Goal: Task Accomplishment & Management: Complete application form

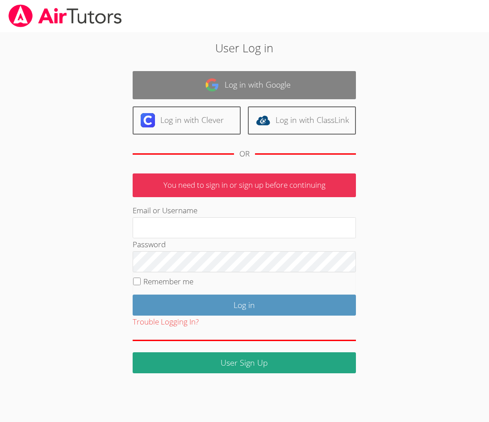
click at [265, 84] on link "Log in with Google" at bounding box center [244, 85] width 223 height 28
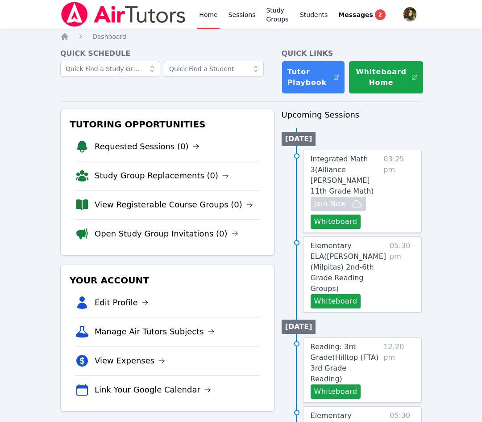
click at [379, 13] on span "2" at bounding box center [380, 14] width 11 height 11
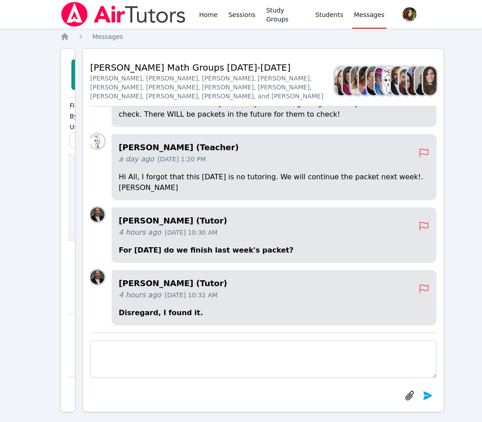
click at [231, 48] on div "Back to Threads McKinzie HS Math Groups 2025-2026 Sarah Benzinger, Rebecca Mill…" at bounding box center [264, 230] width 362 height 364
click at [203, 16] on link "Home" at bounding box center [208, 14] width 22 height 29
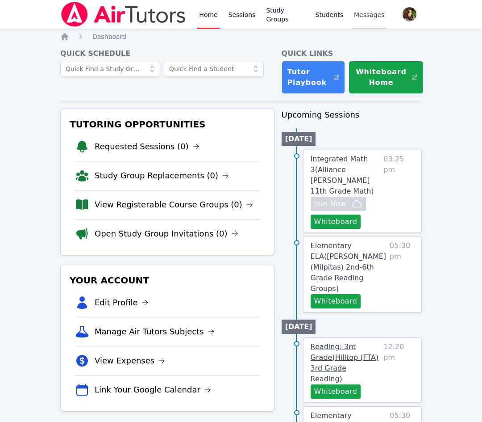
click at [349, 342] on span "Reading: 3rd Grade ( Hilltop (FTA) 3rd Grade Reading )" at bounding box center [345, 362] width 68 height 41
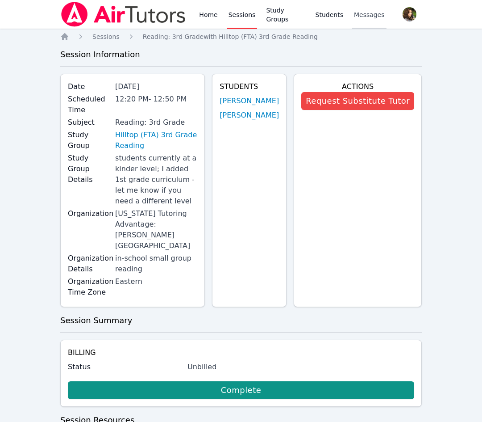
click at [148, 19] on img at bounding box center [123, 14] width 126 height 25
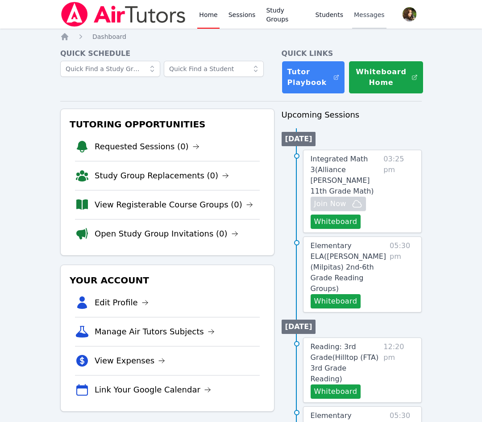
click at [295, 34] on nav "Home Dashboard" at bounding box center [241, 36] width 362 height 9
click at [334, 214] on button "Whiteboard" at bounding box center [336, 221] width 50 height 14
click at [338, 214] on button "Whiteboard" at bounding box center [336, 221] width 50 height 14
click at [344, 294] on button "Whiteboard" at bounding box center [336, 301] width 50 height 14
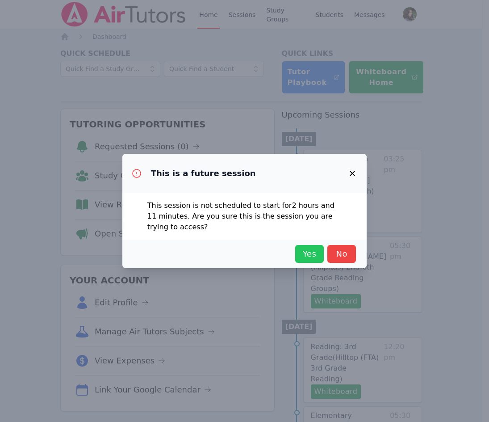
click at [309, 256] on span "Yes" at bounding box center [310, 253] width 20 height 13
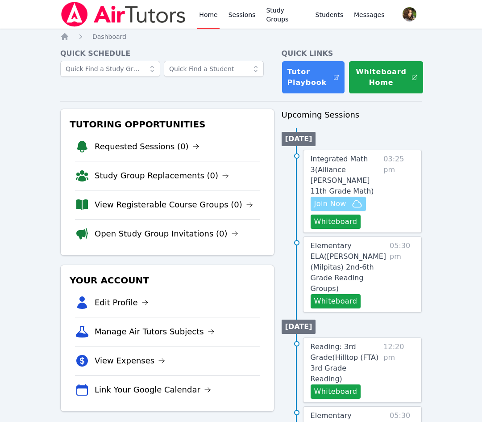
click at [334, 198] on span "Join Now" at bounding box center [331, 203] width 32 height 11
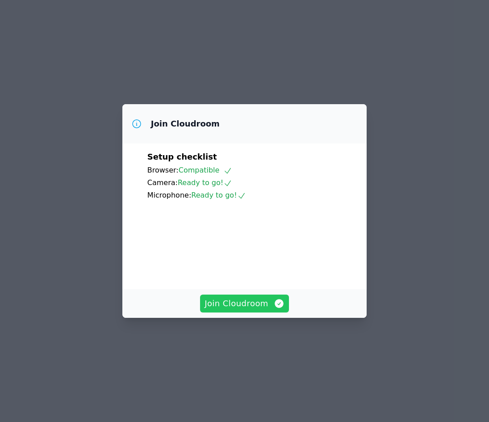
click at [257, 310] on span "Join Cloudroom" at bounding box center [245, 303] width 80 height 13
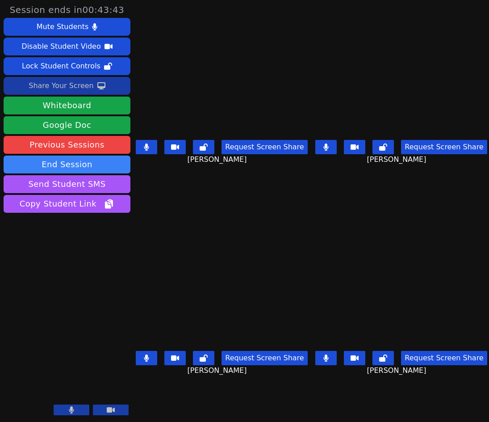
click at [41, 81] on div "Share Your Screen" at bounding box center [61, 86] width 65 height 14
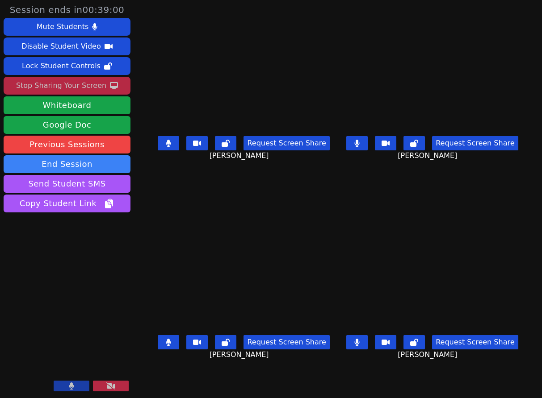
drag, startPoint x: 319, startPoint y: 166, endPoint x: 327, endPoint y: 166, distance: 8.0
click at [319, 166] on div "Request Screen Share Diana Jimenez" at bounding box center [243, 151] width 181 height 36
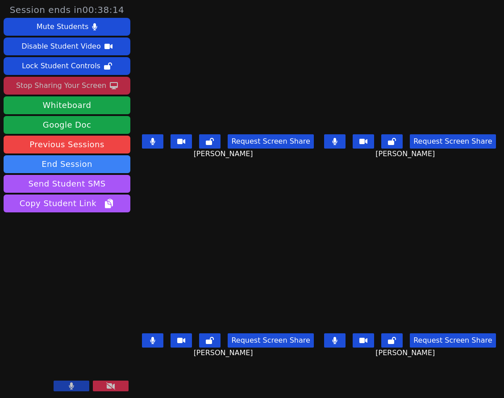
click at [332, 179] on div "Evan Dominguez Request Screen Share Evan Dominguez" at bounding box center [410, 99] width 175 height 199
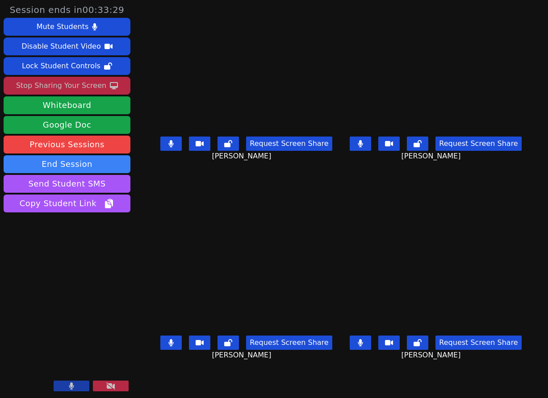
click at [338, 373] on main "Diana Jimenez Request Screen Share Diana Jimenez Evan Dominguez Request Screen …" at bounding box center [341, 199] width 372 height 398
click at [332, 173] on div "Diana Jimenez Request Screen Share Diana Jimenez" at bounding box center [246, 99] width 182 height 199
click at [359, 184] on div "Evan Dominguez Request Screen Share Evan Dominguez" at bounding box center [436, 99] width 182 height 199
click at [345, 187] on div "Evan Dominguez Request Screen Share Evan Dominguez" at bounding box center [436, 99] width 182 height 199
click at [375, 203] on div "Nicole Ramos Request Screen Share Nicole Ramos" at bounding box center [436, 298] width 182 height 199
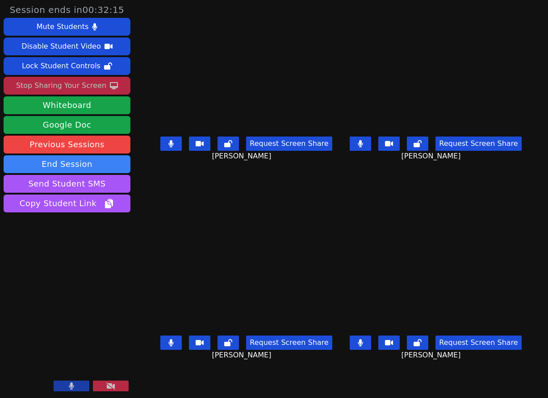
click at [375, 189] on div "Evan Dominguez Request Screen Share Evan Dominguez" at bounding box center [436, 99] width 182 height 199
click at [330, 195] on div "Diana Jimenez Request Screen Share Diana Jimenez" at bounding box center [246, 99] width 182 height 199
click at [330, 181] on div "Diana Jimenez Request Screen Share Diana Jimenez" at bounding box center [246, 99] width 182 height 199
click at [332, 179] on div "Diana Jimenez Request Screen Share Diana Jimenez" at bounding box center [246, 99] width 182 height 199
click at [315, 181] on div "Diana Jimenez Request Screen Share Diana Jimenez" at bounding box center [246, 99] width 182 height 199
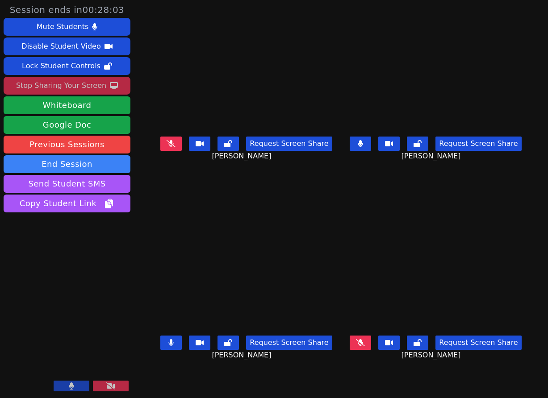
click at [271, 189] on div "Diana Jimenez Request Screen Share Diana Jimenez" at bounding box center [246, 99] width 182 height 199
click at [155, 139] on div "Request Screen Share Diana Jimenez" at bounding box center [246, 151] width 182 height 36
click at [167, 145] on icon at bounding box center [171, 143] width 9 height 7
click at [169, 344] on button at bounding box center [170, 343] width 21 height 14
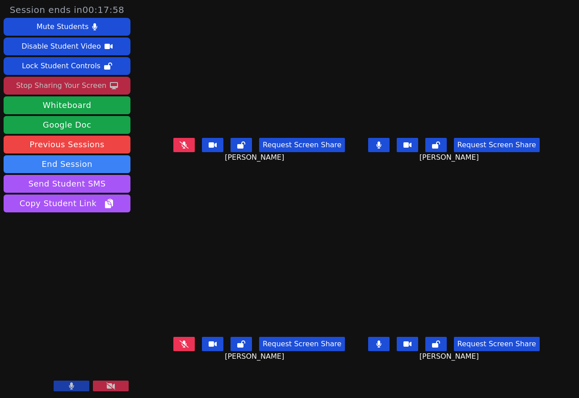
click at [332, 190] on div "Diana Jimenez Request Screen Share Diana Jimenez" at bounding box center [259, 99] width 188 height 199
click at [180, 149] on icon at bounding box center [184, 145] width 9 height 7
drag, startPoint x: 407, startPoint y: 198, endPoint x: 417, endPoint y: 201, distance: 10.7
click at [407, 199] on div "Nicole Ramos Request Screen Share Nicole Ramos" at bounding box center [454, 298] width 188 height 199
click at [354, 190] on main "Diana Jimenez Request Screen Share Diana Jimenez Evan Dominguez Request Screen …" at bounding box center [356, 199] width 382 height 398
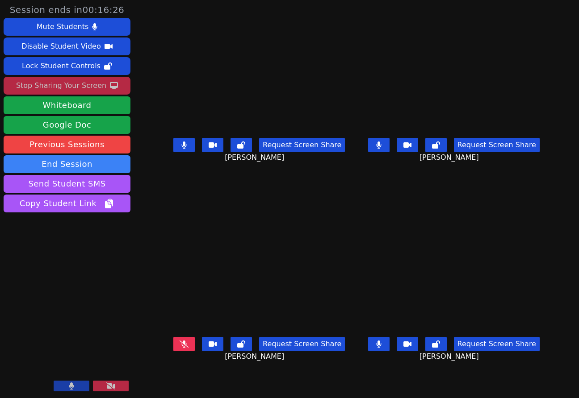
click at [436, 183] on div "Evan Dominguez Request Screen Share Evan Dominguez" at bounding box center [454, 99] width 188 height 199
click at [345, 199] on div "Mauricio Sanchez Request Screen Share Mauricio Sanchez" at bounding box center [259, 298] width 188 height 199
click at [371, 202] on div "Nicole Ramos Request Screen Share Nicole Ramos" at bounding box center [454, 298] width 188 height 199
click at [173, 350] on button at bounding box center [183, 344] width 21 height 14
click at [360, 208] on div "Nicole Ramos Request Screen Share Nicole Ramos" at bounding box center [454, 298] width 188 height 199
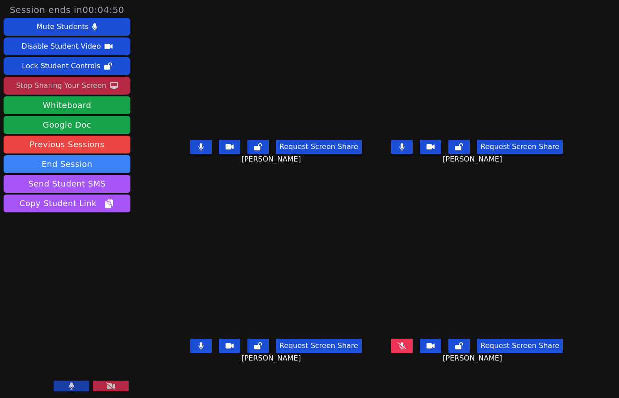
click at [407, 350] on icon at bounding box center [402, 346] width 9 height 7
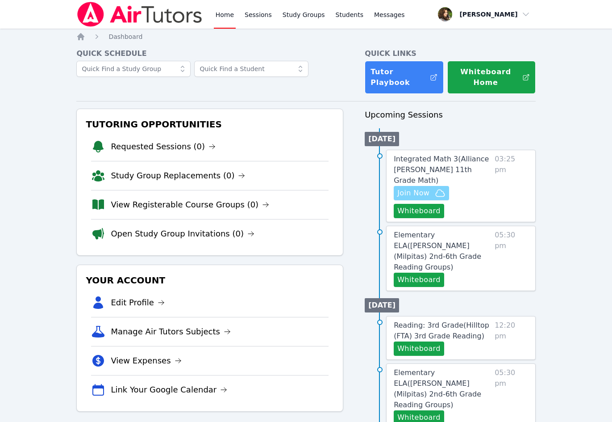
click at [413, 188] on span "Join Now" at bounding box center [414, 193] width 32 height 11
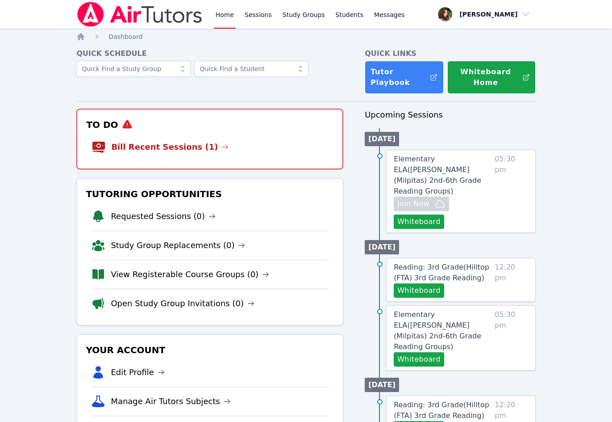
click at [276, 142] on li "Bill Recent Sessions (1)" at bounding box center [210, 147] width 237 height 29
click at [307, 147] on li "Bill Recent Sessions (1)" at bounding box center [210, 147] width 237 height 29
click at [182, 145] on link "Bill Recent Sessions (1)" at bounding box center [169, 147] width 117 height 13
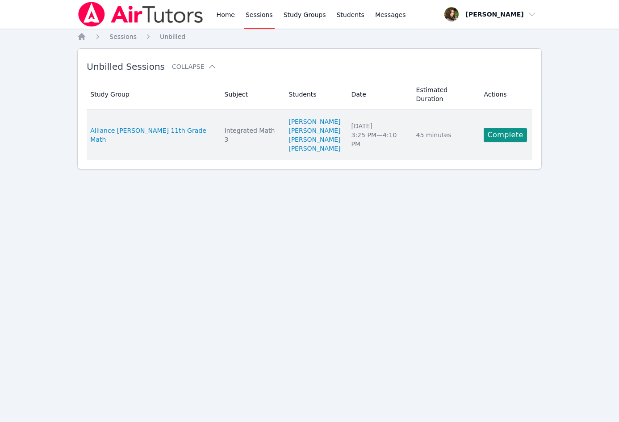
click at [488, 118] on td "Actions Complete" at bounding box center [505, 135] width 54 height 50
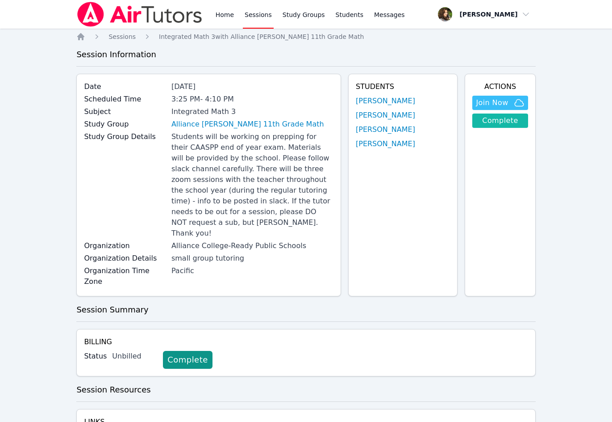
click at [498, 124] on link "Complete" at bounding box center [500, 120] width 55 height 14
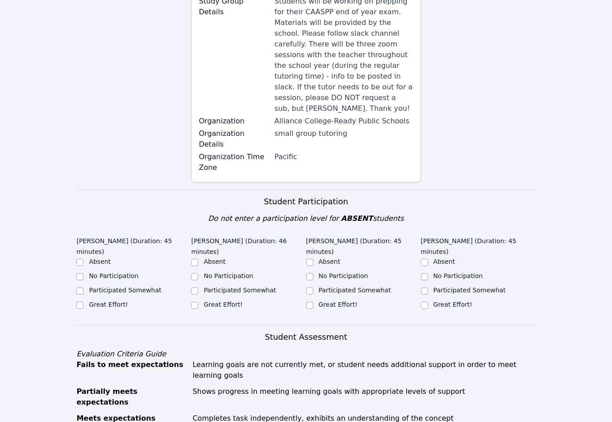
scroll to position [223, 0]
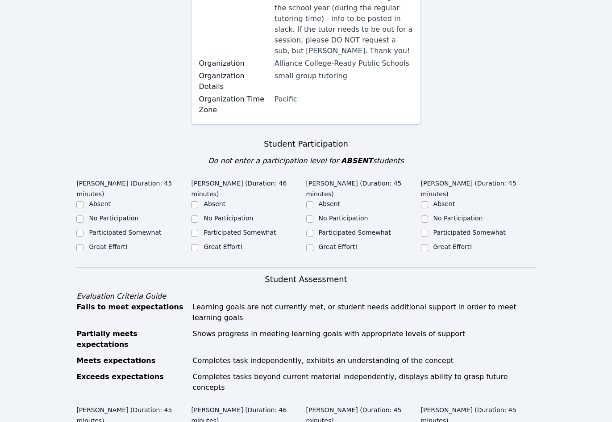
click at [217, 243] on label "Great Effort!" at bounding box center [223, 246] width 39 height 7
click at [198, 244] on input "Great Effort!" at bounding box center [194, 247] width 7 height 7
checkbox input "true"
click at [111, 242] on div "Great Effort!" at bounding box center [108, 246] width 39 height 9
click at [346, 243] on label "Great Effort!" at bounding box center [338, 246] width 39 height 7
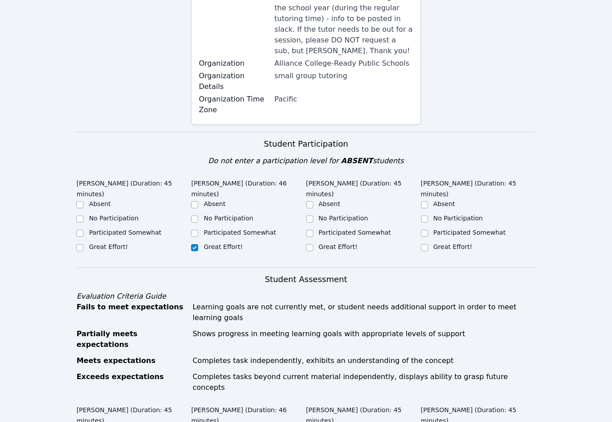
click at [314, 244] on input "Great Effort!" at bounding box center [309, 247] width 7 height 7
checkbox input "true"
click at [96, 243] on label "Great Effort!" at bounding box center [108, 246] width 39 height 7
click at [84, 244] on input "Great Effort!" at bounding box center [79, 247] width 7 height 7
checkbox input "true"
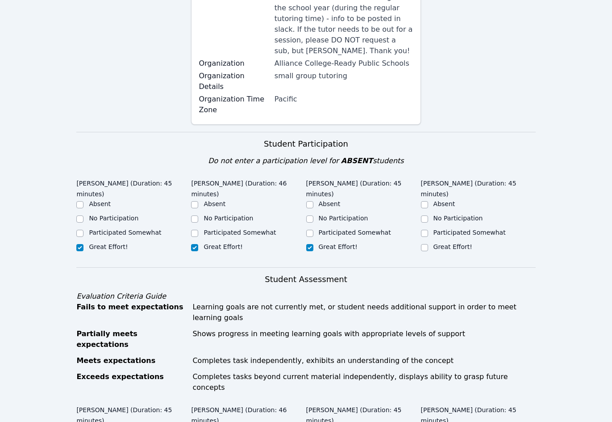
click at [460, 242] on div "Great Effort!" at bounding box center [453, 246] width 39 height 9
click at [426, 244] on input "Great Effort!" at bounding box center [424, 247] width 7 height 7
checkbox input "true"
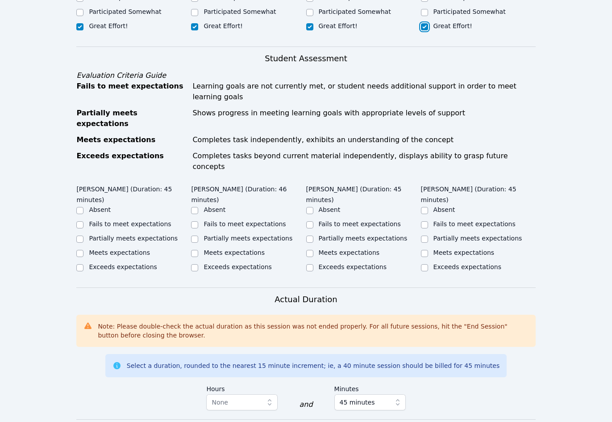
scroll to position [447, 0]
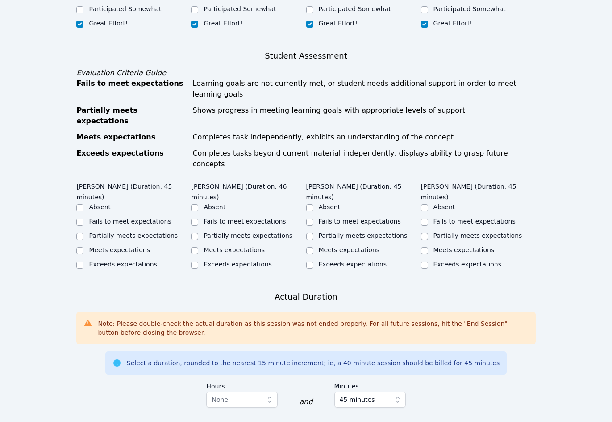
click at [347, 246] on label "Meets expectations" at bounding box center [349, 249] width 61 height 7
click at [314, 247] on input "Meets expectations" at bounding box center [309, 250] width 7 height 7
checkbox input "true"
click at [213, 246] on label "Meets expectations" at bounding box center [234, 249] width 61 height 7
click at [198, 247] on input "Meets expectations" at bounding box center [194, 250] width 7 height 7
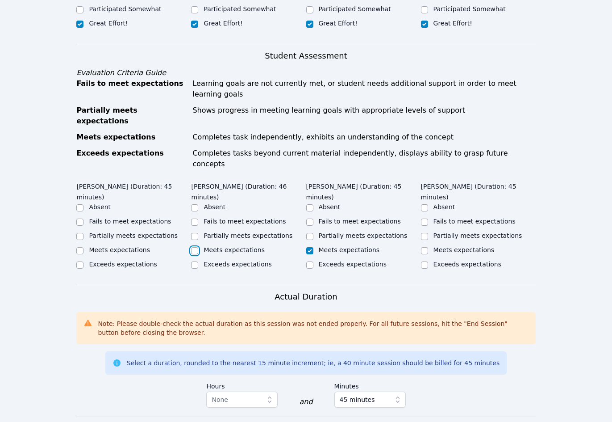
checkbox input "true"
click at [130, 246] on label "Meets expectations" at bounding box center [119, 249] width 61 height 7
click at [84, 247] on input "Meets expectations" at bounding box center [79, 250] width 7 height 7
checkbox input "true"
click at [454, 246] on label "Meets expectations" at bounding box center [464, 249] width 61 height 7
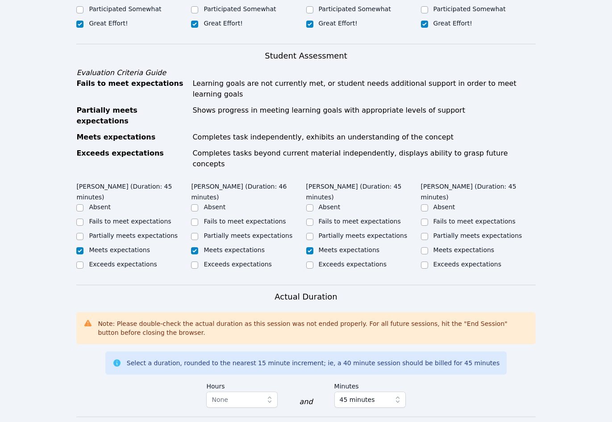
click at [428, 247] on input "Meets expectations" at bounding box center [424, 250] width 7 height 7
checkbox input "true"
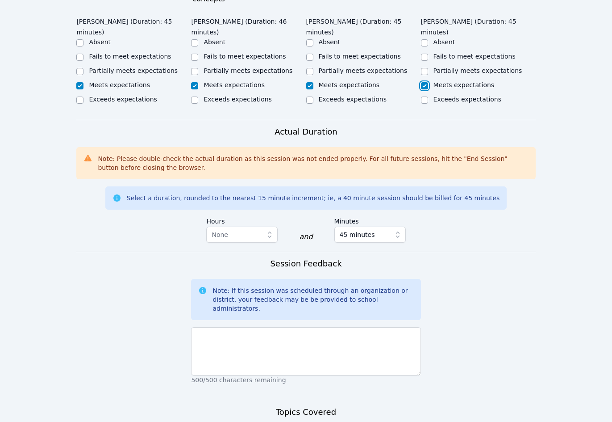
scroll to position [625, 0]
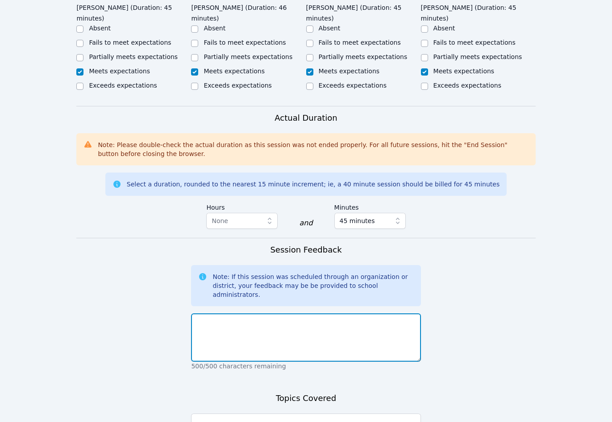
click at [306, 313] on textarea at bounding box center [306, 337] width 230 height 48
click at [268, 313] on textarea at bounding box center [306, 337] width 230 height 48
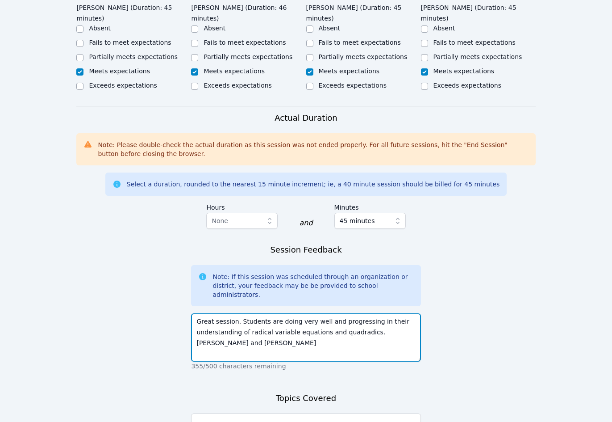
click at [360, 313] on textarea "Great session. Students are doing very well and progressing in their understand…" at bounding box center [306, 337] width 230 height 48
click at [260, 313] on textarea "Great session. Students are doing very well and progressing in their understand…" at bounding box center [306, 337] width 230 height 48
click at [285, 313] on textarea "Great session. Students are doing very well and progressing in their understand…" at bounding box center [306, 337] width 230 height 48
click at [283, 313] on textarea "Great session. Students are doing very well and progressing in their understand…" at bounding box center [306, 337] width 230 height 48
click at [285, 313] on textarea "Great session. Students are doing very well and progressing in their understand…" at bounding box center [306, 337] width 230 height 48
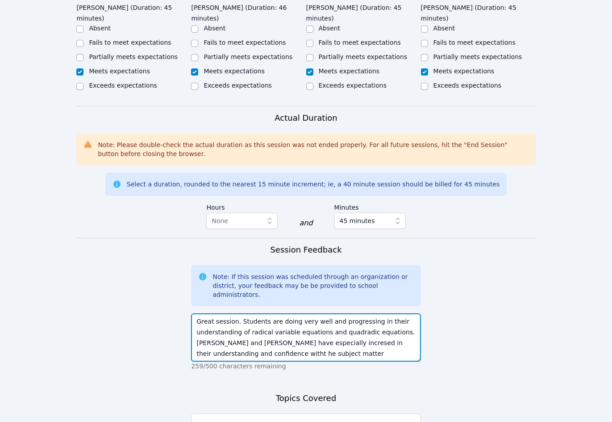
click at [285, 313] on textarea "Great session. Students are doing very well and progressing in their understand…" at bounding box center [306, 337] width 230 height 48
click at [281, 313] on textarea "Great session. Students are doing very well and progressing in their understand…" at bounding box center [306, 337] width 230 height 48
click at [199, 313] on textarea "Great session. Students are doing very well and progressing in their understand…" at bounding box center [306, 337] width 230 height 48
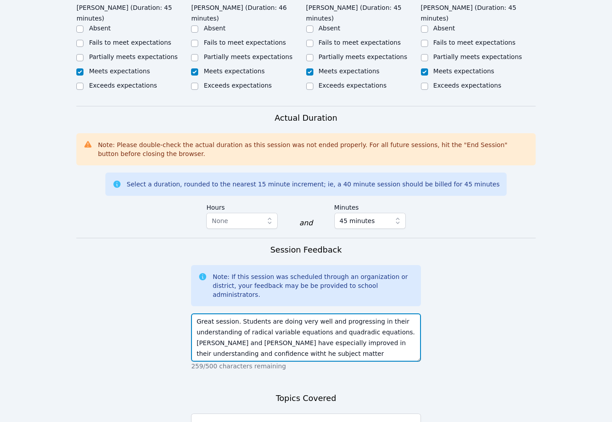
click at [199, 313] on textarea "Great session. Students are doing very well and progressing in their understand…" at bounding box center [306, 337] width 230 height 48
click at [340, 313] on textarea "Great session. Students are doing very well and progressing in their understand…" at bounding box center [306, 337] width 230 height 48
type textarea "Great session. Students are doing very well and progressing in their understand…"
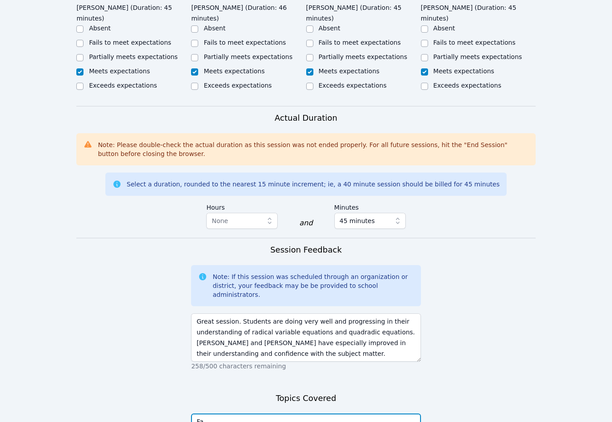
type textarea "F"
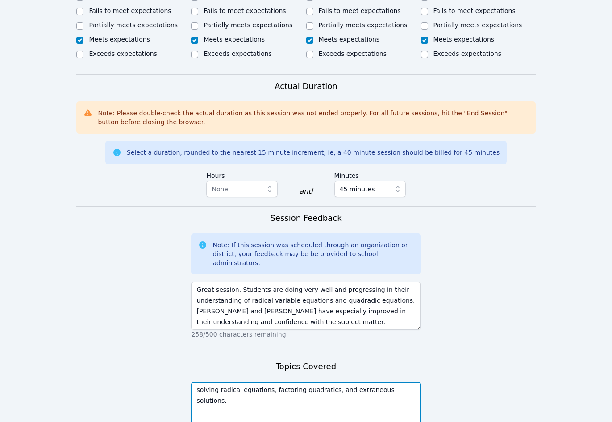
scroll to position [678, 0]
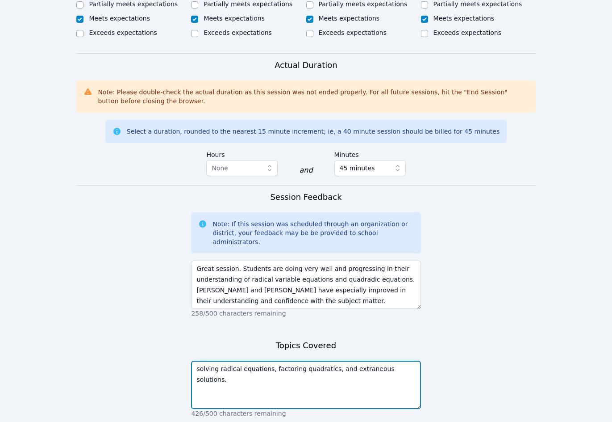
type textarea "solving radical equations, factoring quadratics, and extraneous solutions."
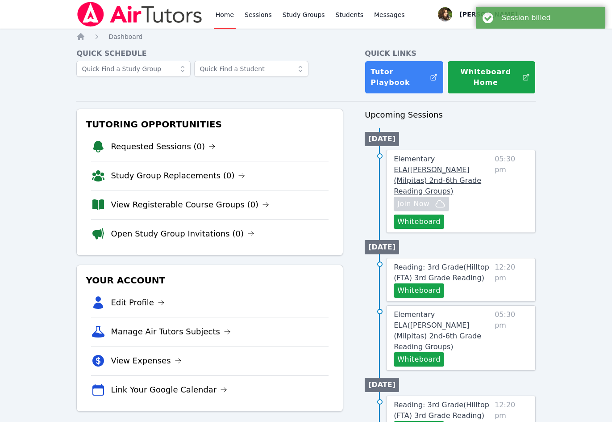
click at [449, 168] on span "Elementary ELA ( Burnett (Milpitas) 2nd-6th Grade Reading Groups )" at bounding box center [438, 175] width 88 height 41
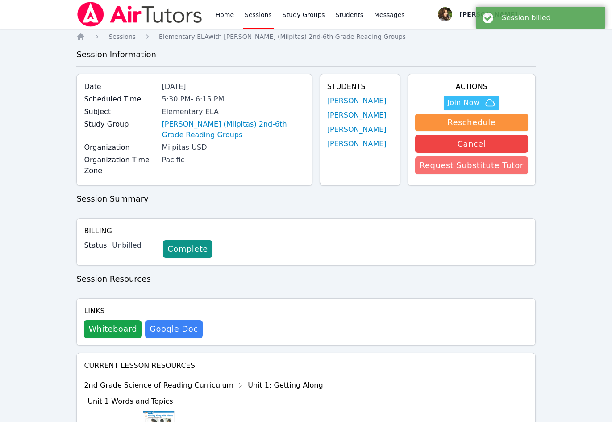
click at [476, 168] on button "Request Substitute Tutor" at bounding box center [471, 165] width 113 height 18
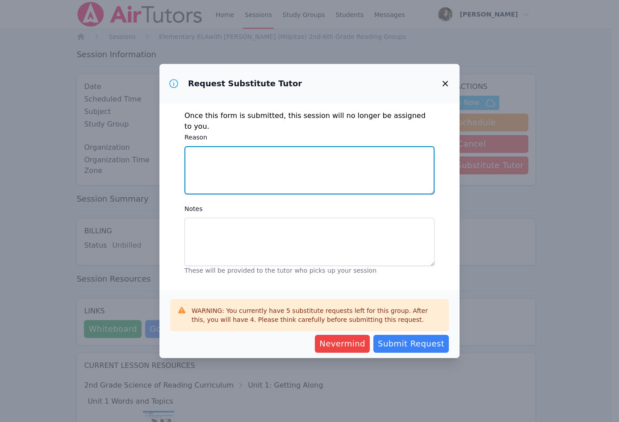
click at [262, 166] on textarea "Reason" at bounding box center [310, 170] width 250 height 48
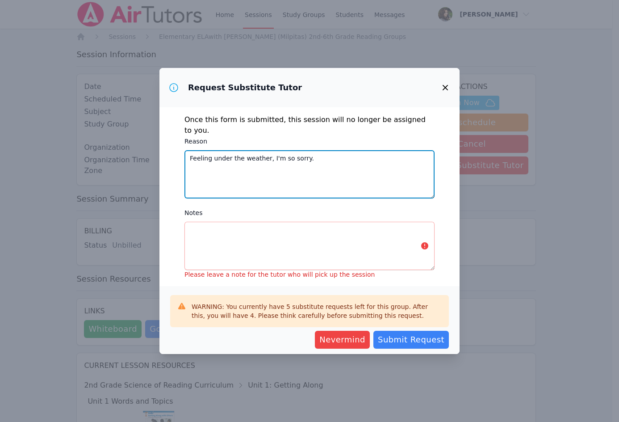
type textarea "Feeling under the weather, I'm so sorry."
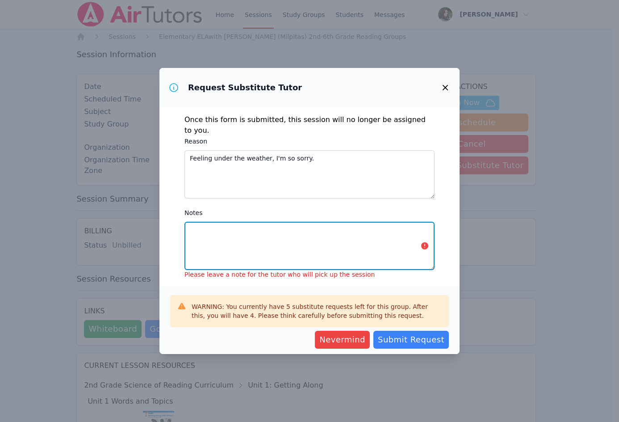
click at [321, 232] on textarea "Notes" at bounding box center [310, 246] width 250 height 48
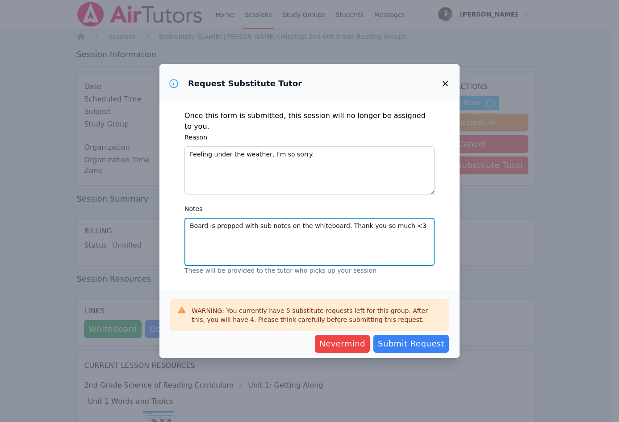
type textarea "Board is prepped with sub notes on the whiteboard. Thank you so much <3"
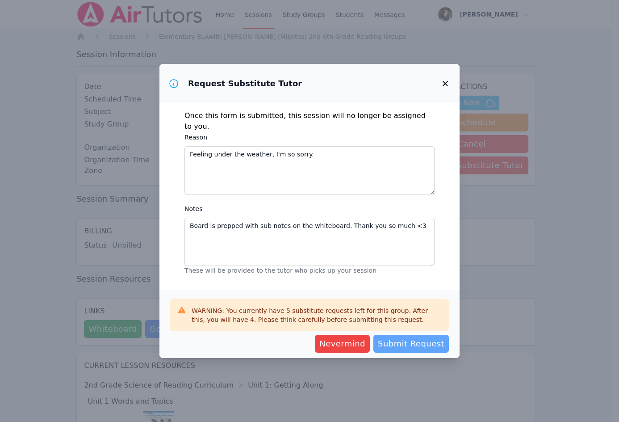
click at [420, 344] on span "Submit Request" at bounding box center [411, 343] width 67 height 13
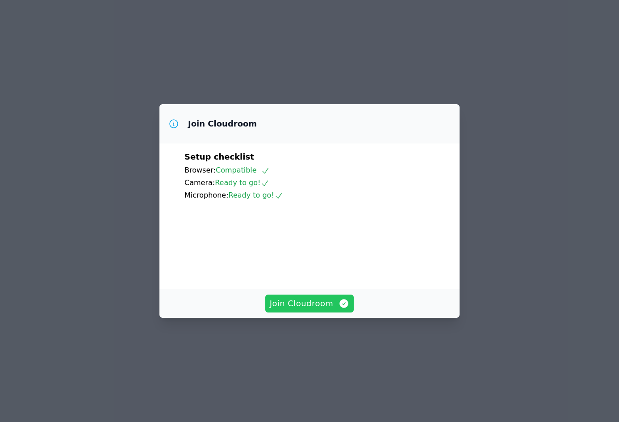
click at [310, 310] on span "Join Cloudroom" at bounding box center [310, 303] width 80 height 13
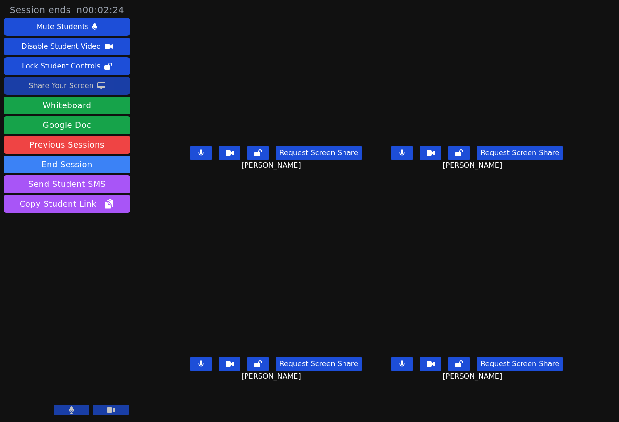
click at [77, 86] on div "Share Your Screen" at bounding box center [61, 86] width 65 height 14
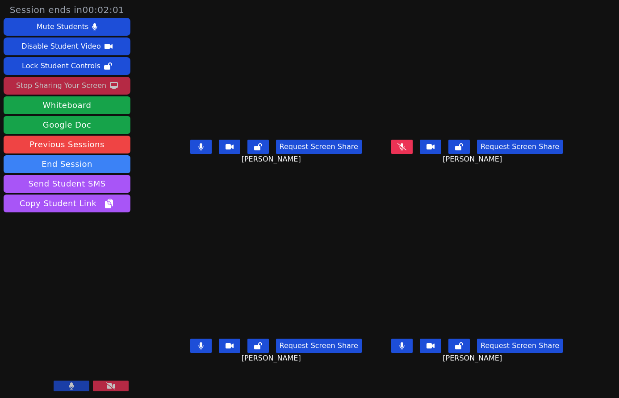
click at [198, 350] on icon at bounding box center [200, 346] width 5 height 7
click at [106, 390] on button at bounding box center [111, 386] width 36 height 11
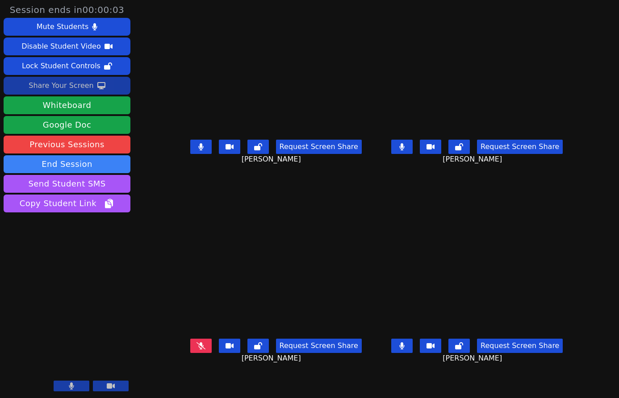
click at [106, 390] on button at bounding box center [111, 386] width 36 height 11
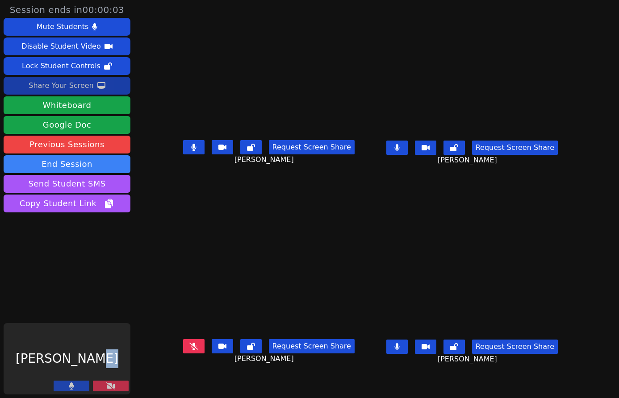
click at [106, 390] on div "[PERSON_NAME]" at bounding box center [67, 358] width 127 height 71
click at [93, 391] on button at bounding box center [111, 386] width 36 height 11
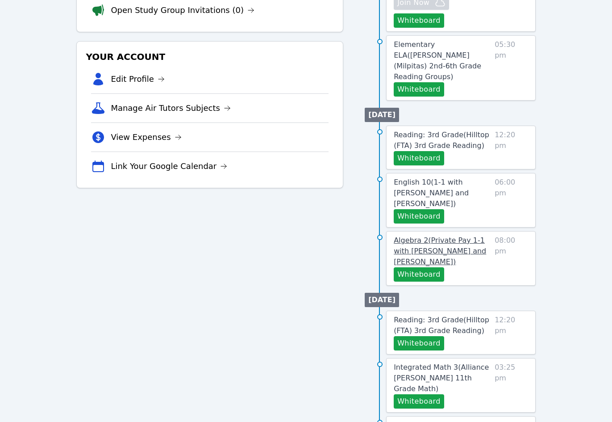
scroll to position [268, 0]
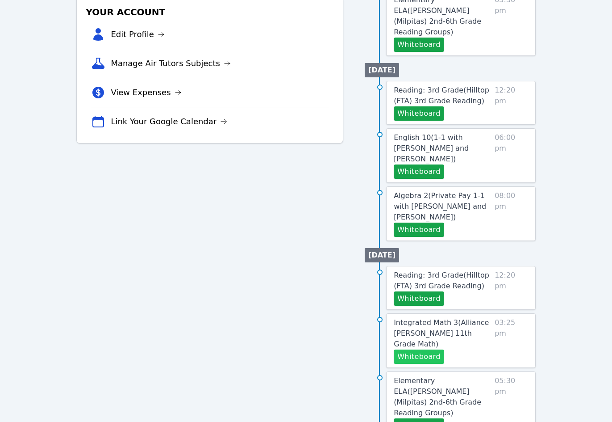
click at [424, 349] on button "Whiteboard" at bounding box center [419, 356] width 50 height 14
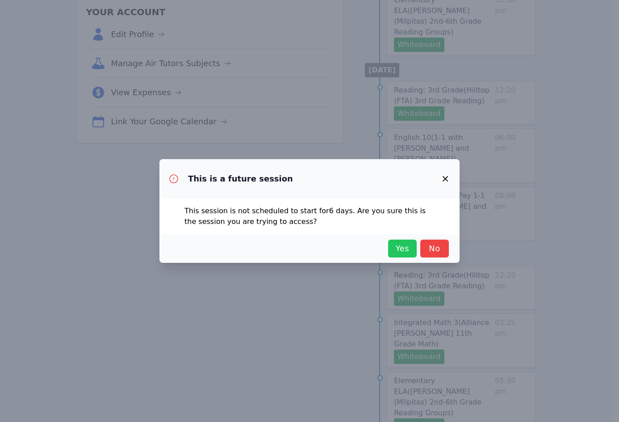
click at [406, 247] on span "Yes" at bounding box center [403, 248] width 20 height 13
